Goal: Task Accomplishment & Management: Complete application form

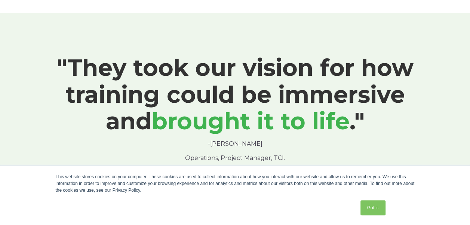
scroll to position [449, 0]
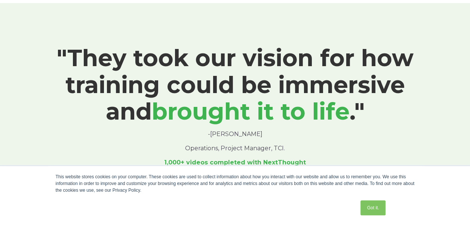
click at [374, 207] on link "Got it." at bounding box center [372, 207] width 25 height 15
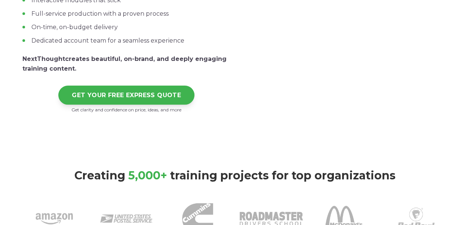
scroll to position [150, 0]
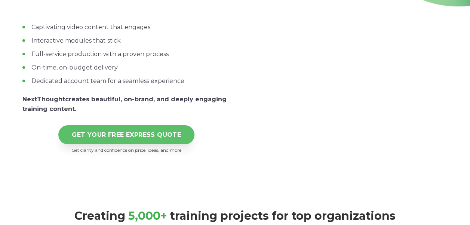
click at [128, 125] on link "GET YOUR FREE EXPRESS QUOTE" at bounding box center [126, 134] width 136 height 19
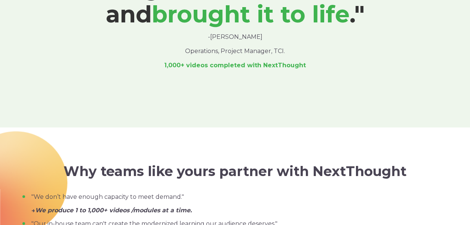
scroll to position [748, 0]
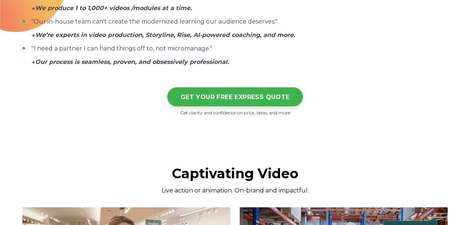
click at [240, 76] on div "GET YOUR FREE EXPRESS QUOTE" at bounding box center [234, 91] width 425 height 31
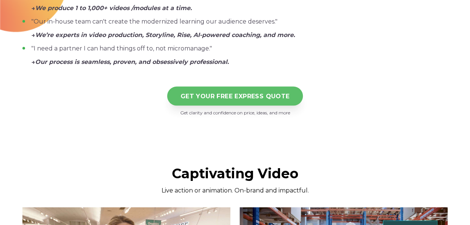
click at [232, 87] on link "GET YOUR FREE EXPRESS QUOTE" at bounding box center [235, 96] width 136 height 19
